Goal: Task Accomplishment & Management: Manage account settings

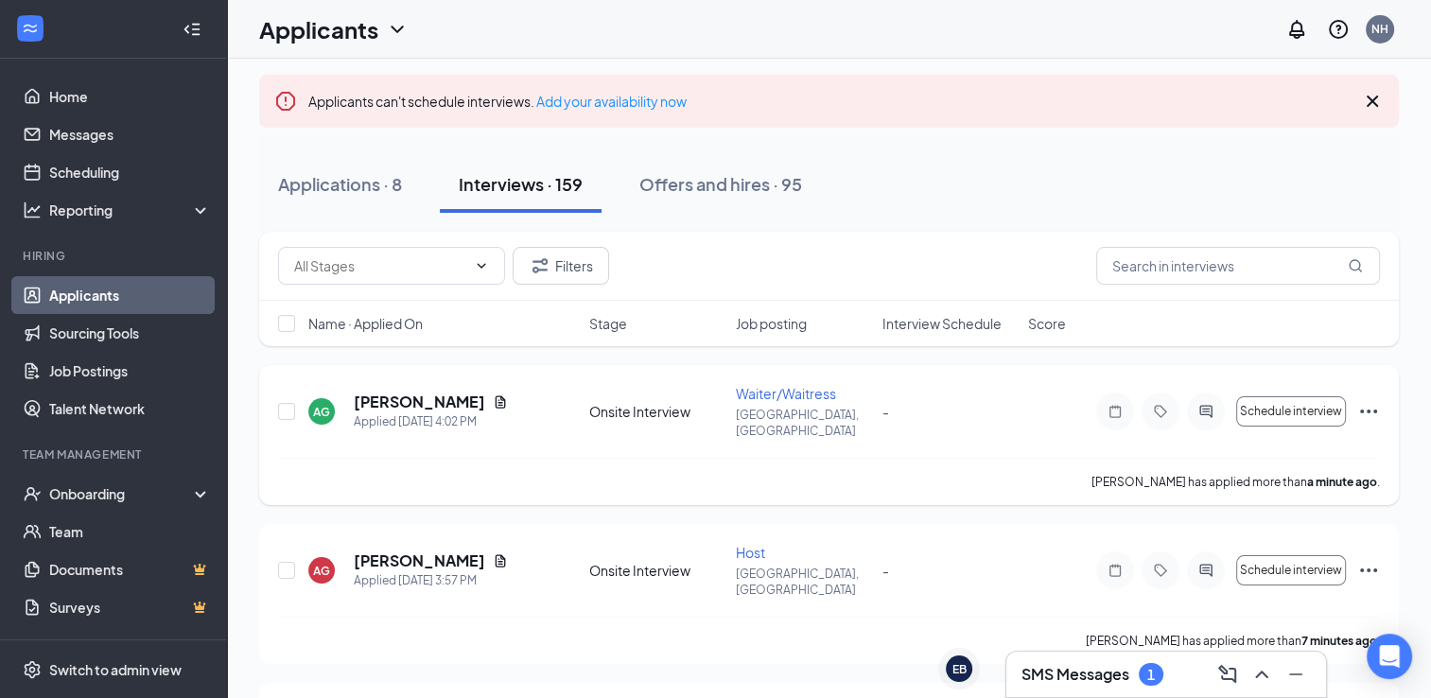
scroll to position [95, 0]
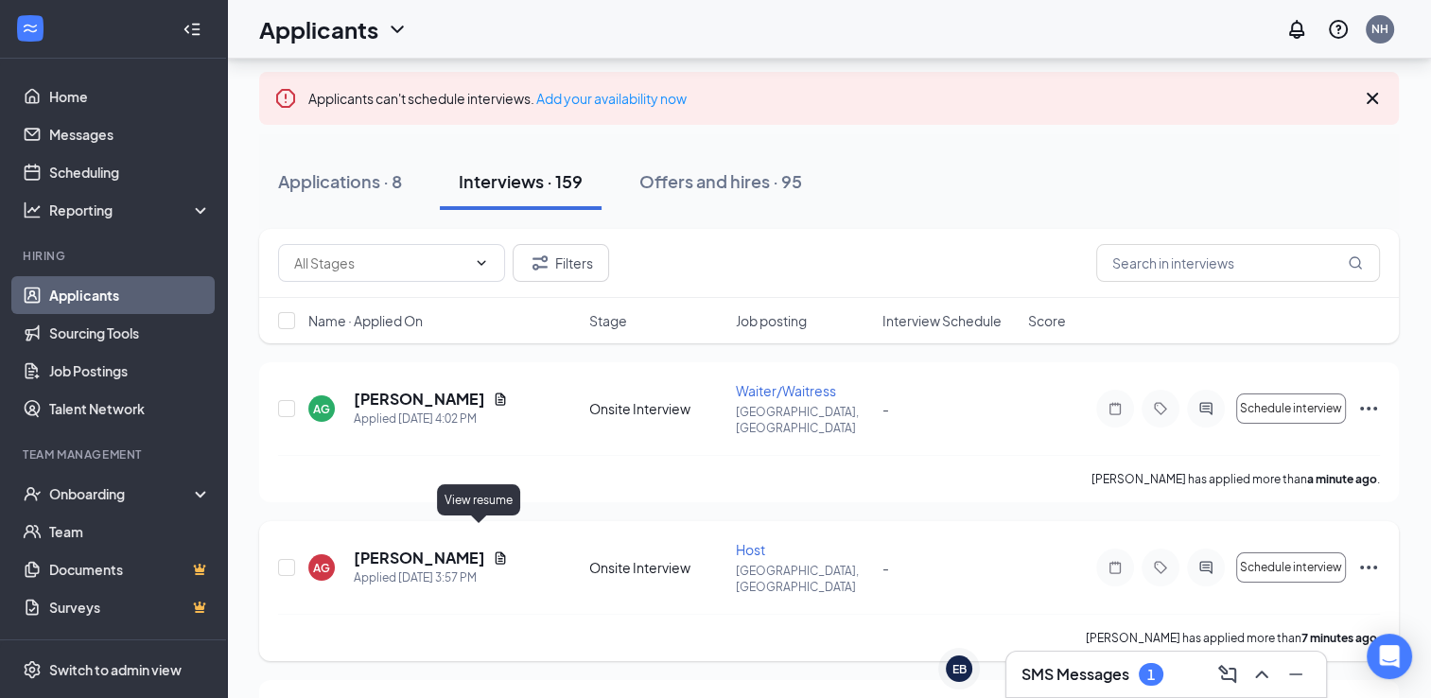
click at [493, 551] on icon "Document" at bounding box center [500, 558] width 15 height 15
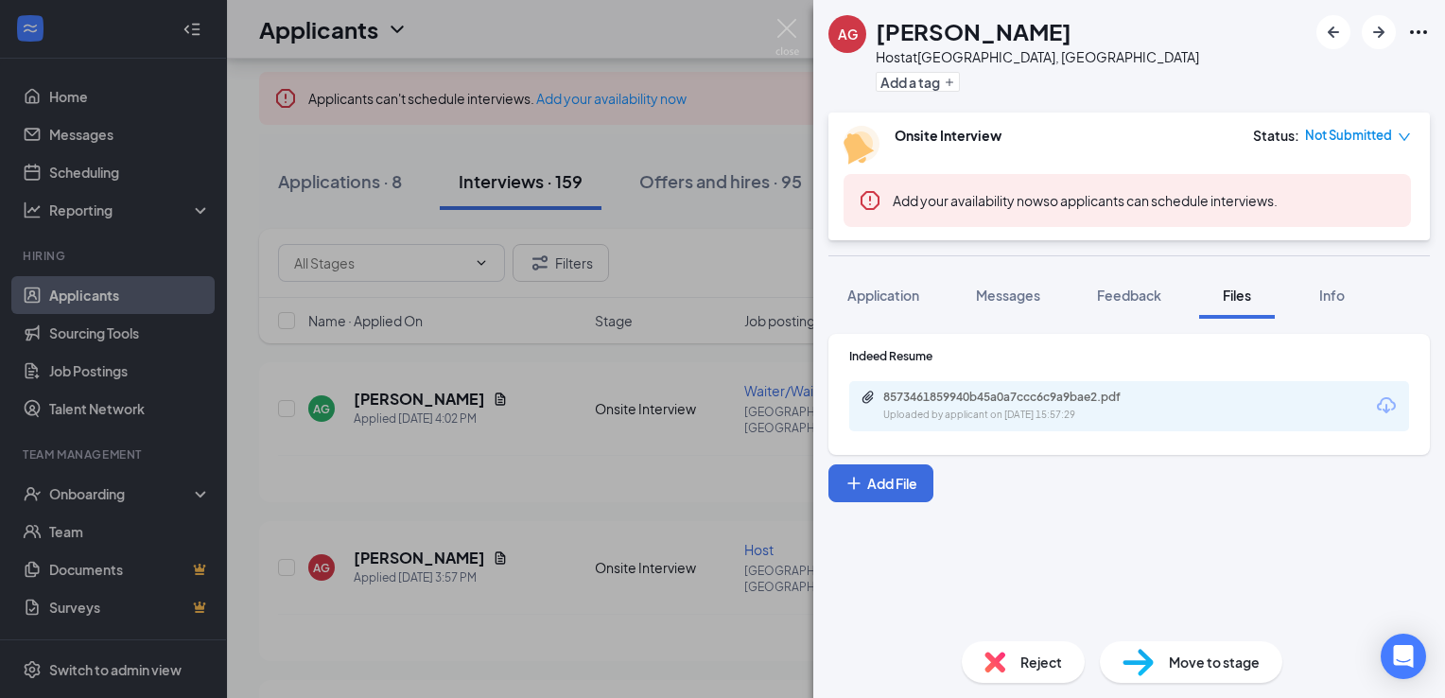
click at [1077, 423] on div "8573461859940b45a0a7ccc6c9a9bae2.pdf Uploaded by applicant on [DATE] 15:57:29" at bounding box center [1129, 406] width 560 height 50
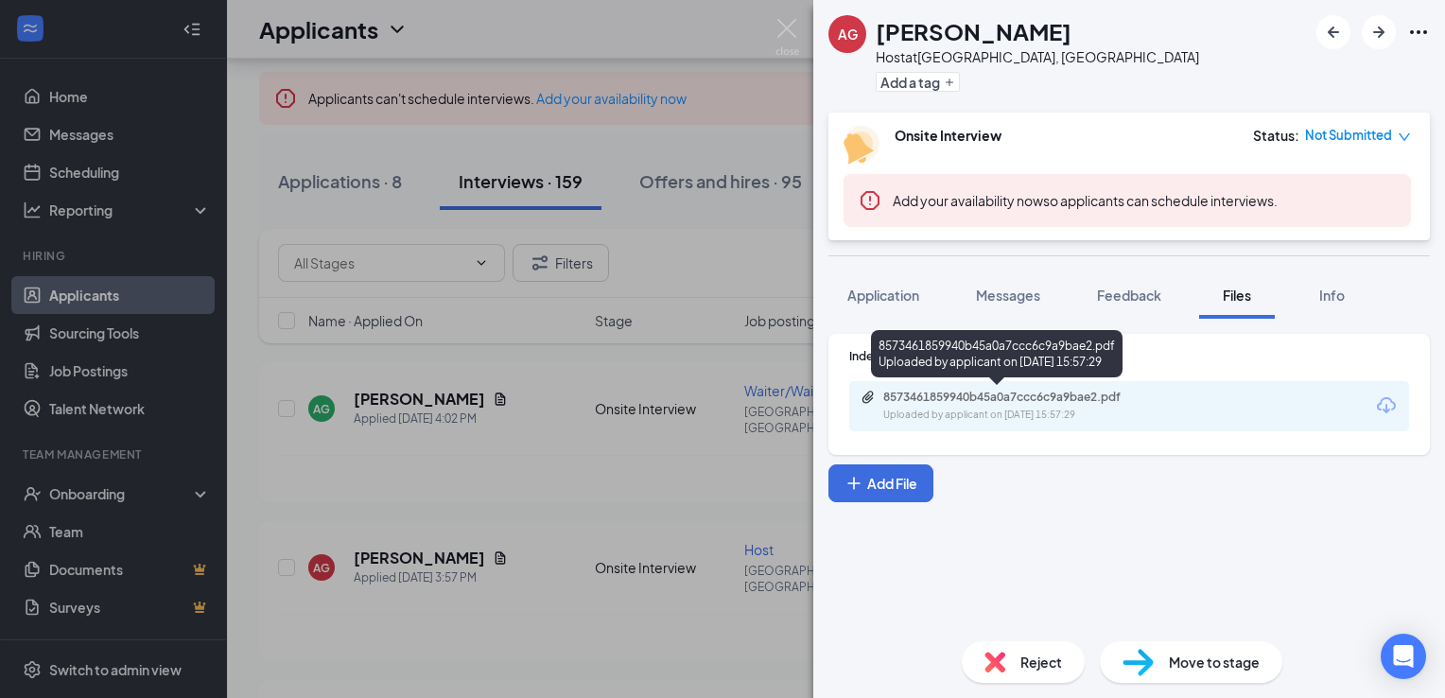
click at [1072, 410] on div "Uploaded by applicant on [DATE] 15:57:29" at bounding box center [1025, 415] width 284 height 15
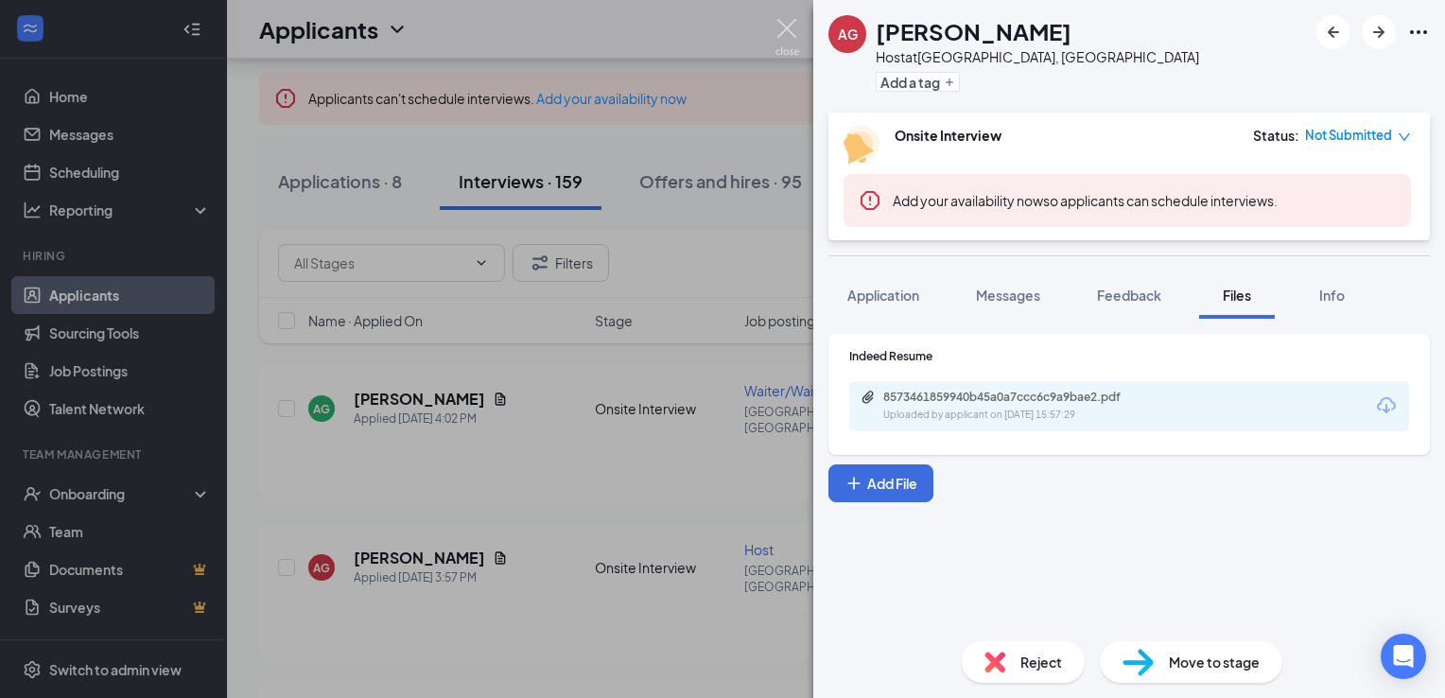
click at [779, 21] on img at bounding box center [788, 37] width 24 height 37
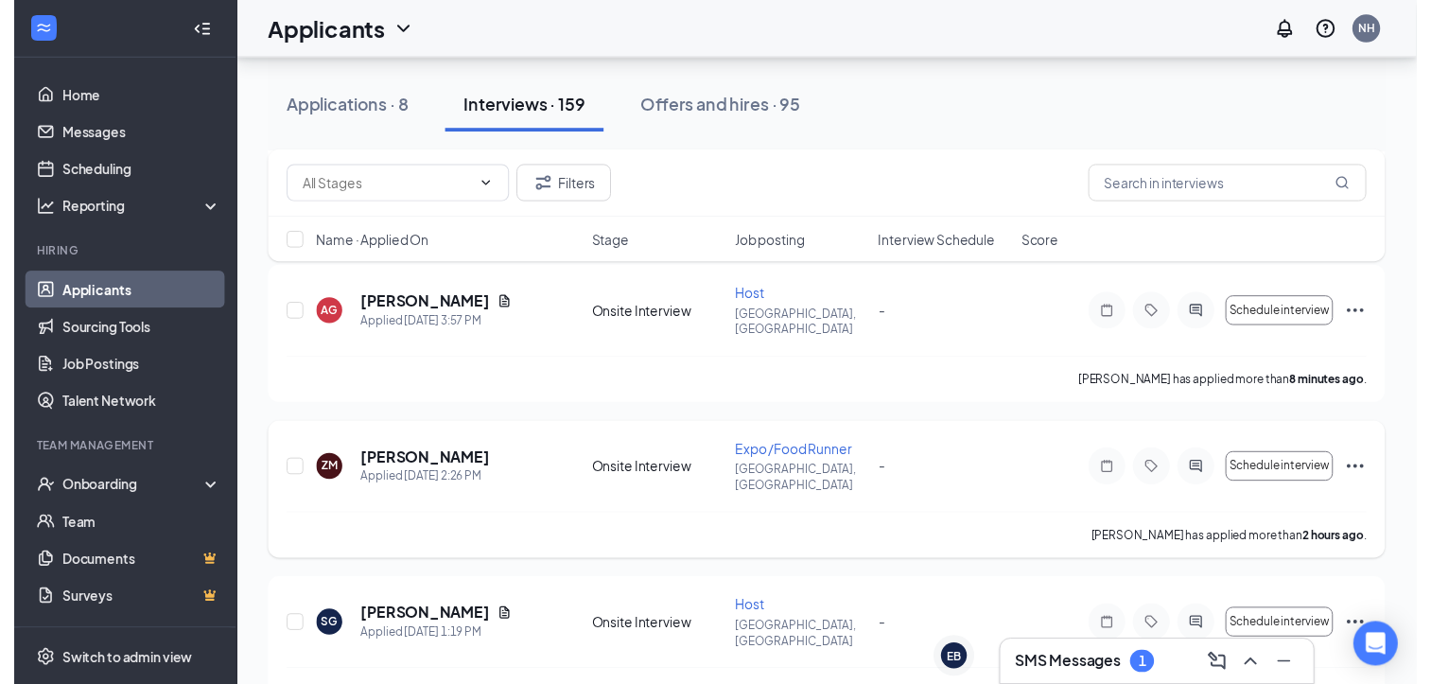
scroll to position [378, 0]
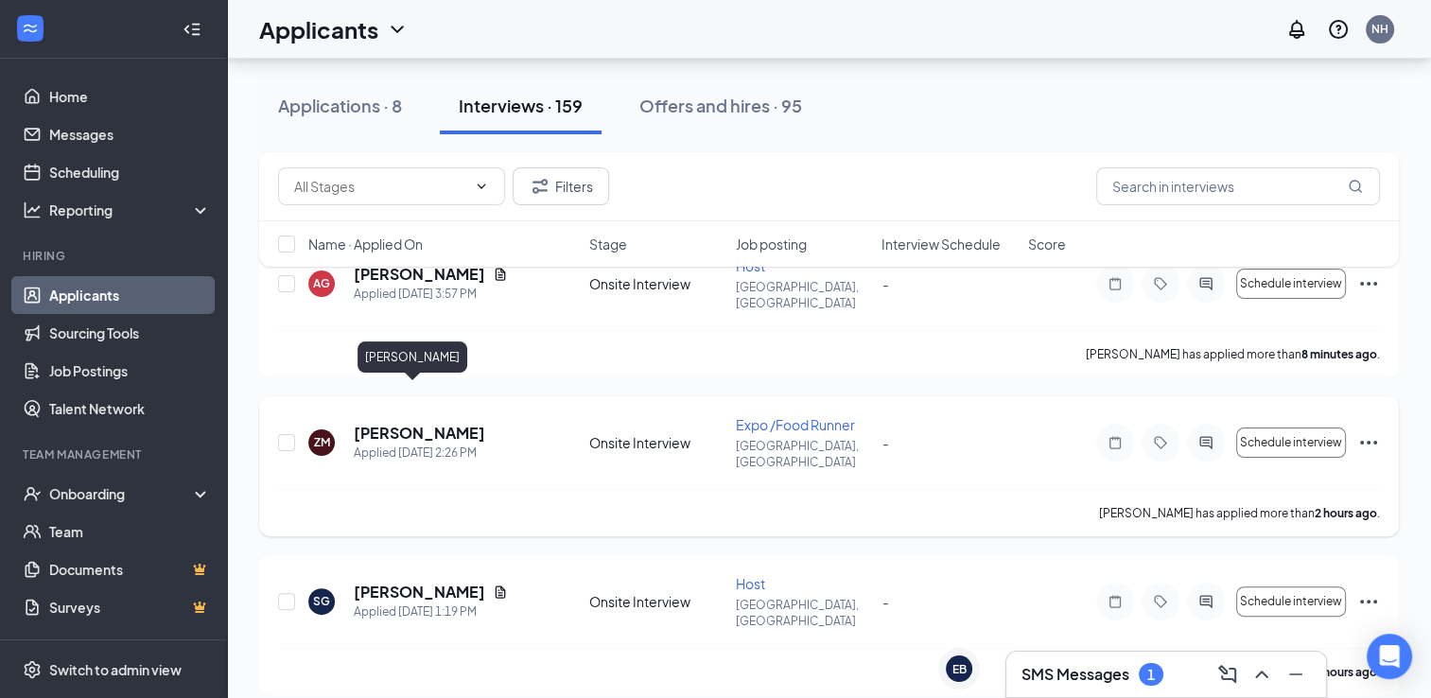
click at [416, 423] on h5 "[PERSON_NAME]" at bounding box center [419, 433] width 131 height 21
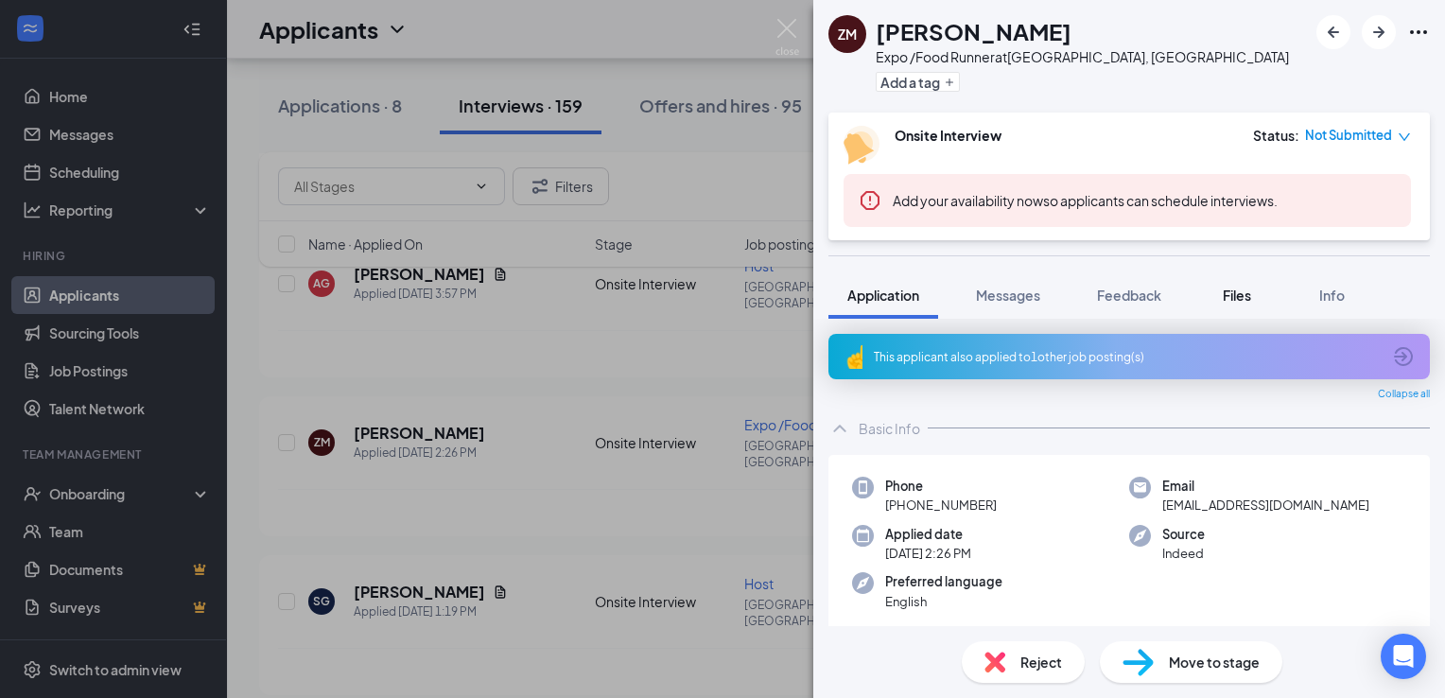
click at [1230, 300] on span "Files" at bounding box center [1237, 295] width 28 height 17
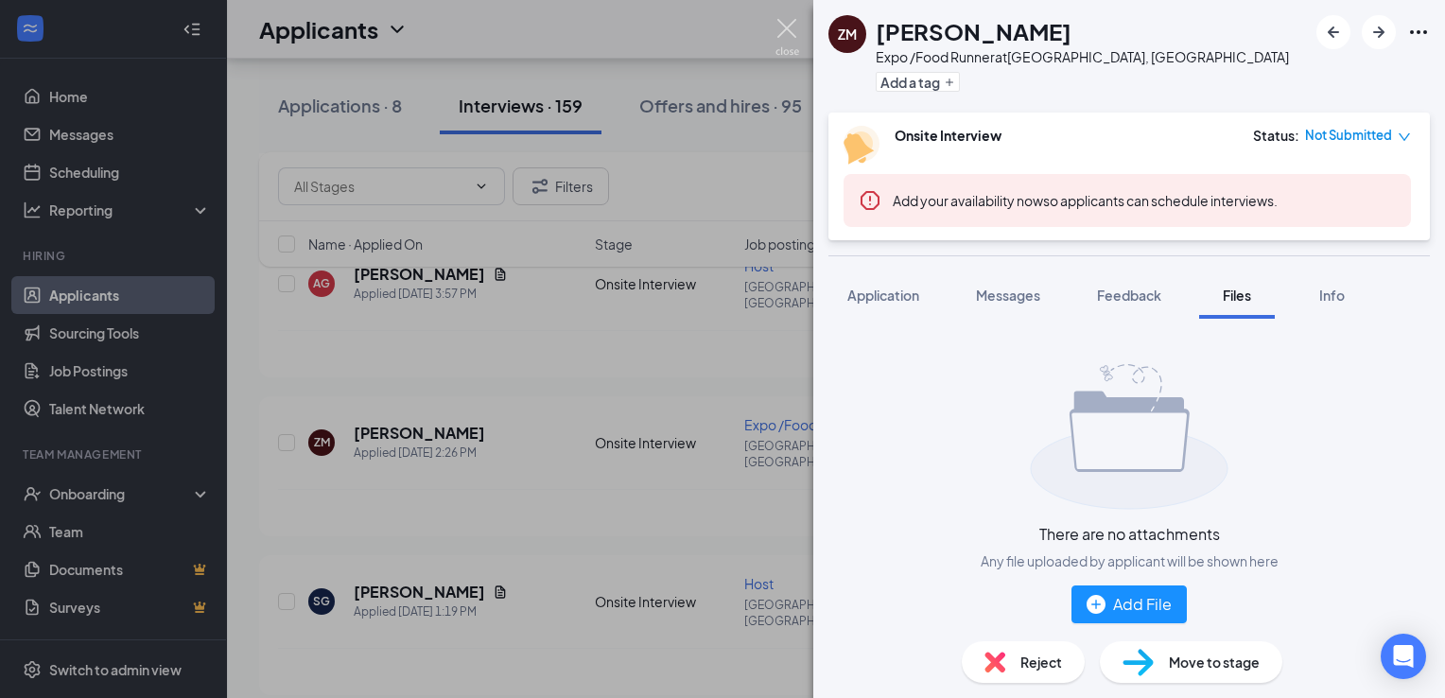
click at [791, 29] on img at bounding box center [788, 37] width 24 height 37
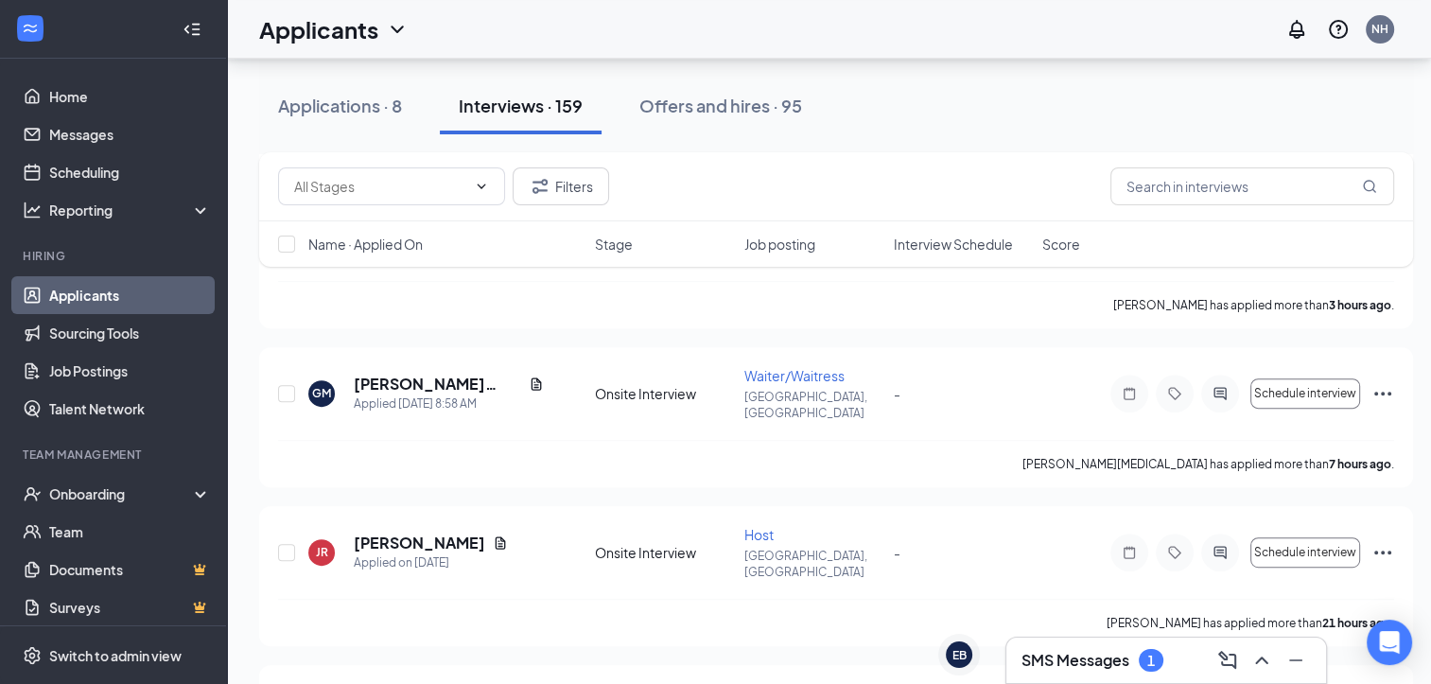
scroll to position [757, 0]
